Goal: Information Seeking & Learning: Learn about a topic

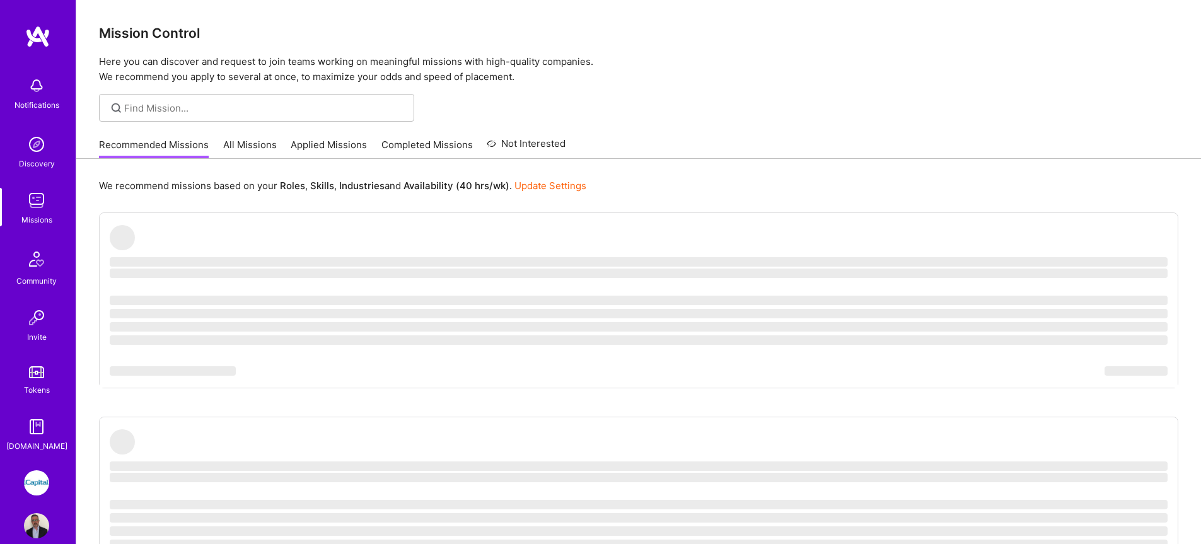
click at [239, 154] on link "All Missions" at bounding box center [250, 148] width 54 height 21
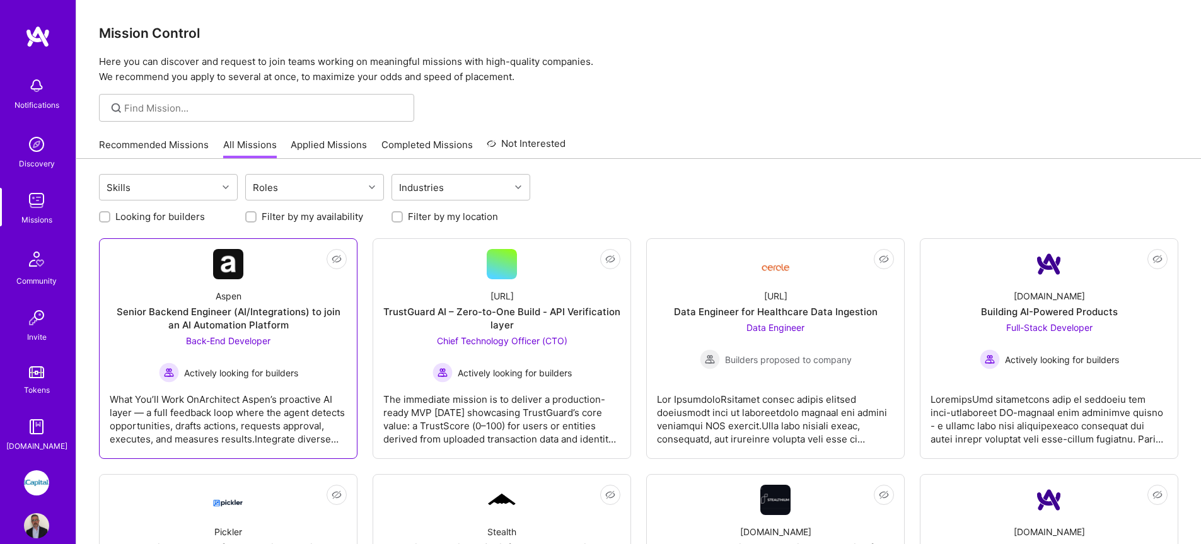
click at [245, 329] on div "Senior Backend Engineer (AI/Integrations) to join an AI Automation Platform" at bounding box center [228, 318] width 237 height 26
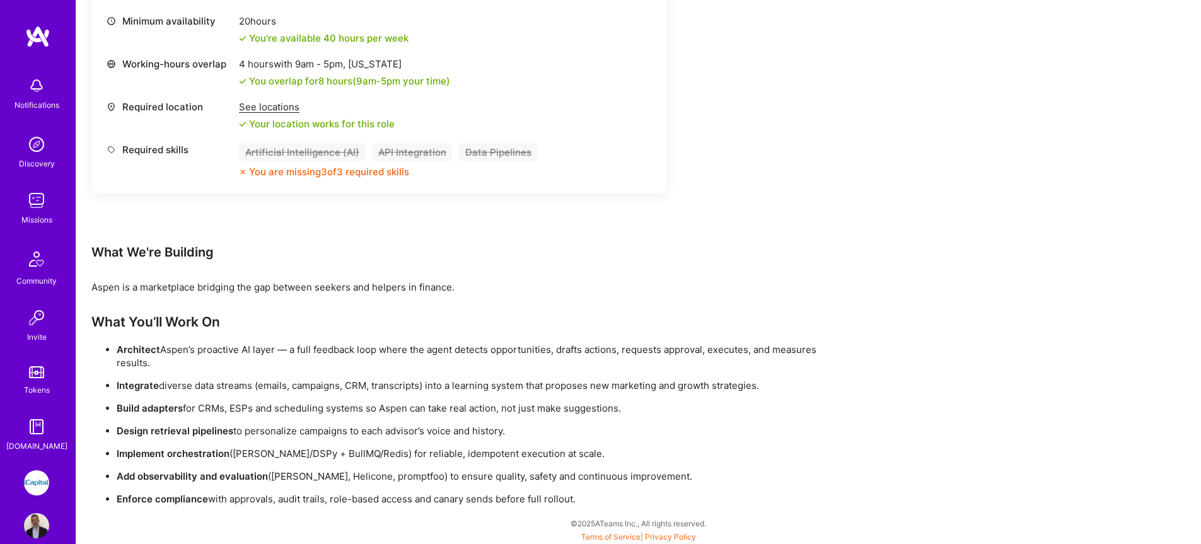
scroll to position [559, 0]
click at [44, 185] on div "Notifications Discovery Missions Community Invite Tokens [DOMAIN_NAME]" at bounding box center [38, 262] width 76 height 382
click at [40, 189] on img at bounding box center [36, 200] width 25 height 25
